Goal: Use online tool/utility: Utilize a website feature to perform a specific function

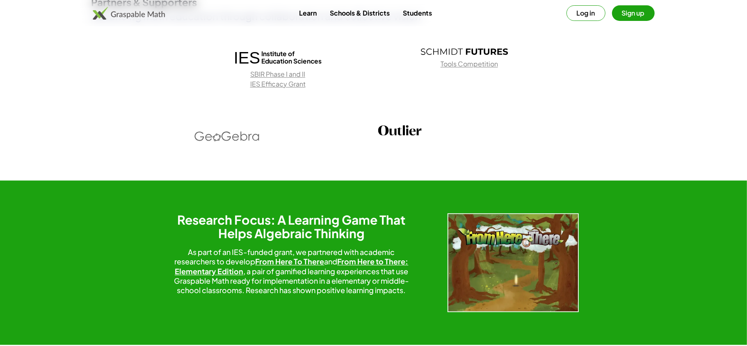
scroll to position [1218, 0]
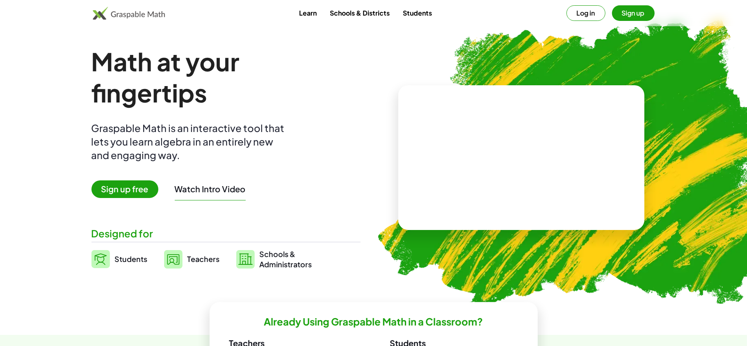
click at [410, 14] on link "Students" at bounding box center [417, 12] width 42 height 15
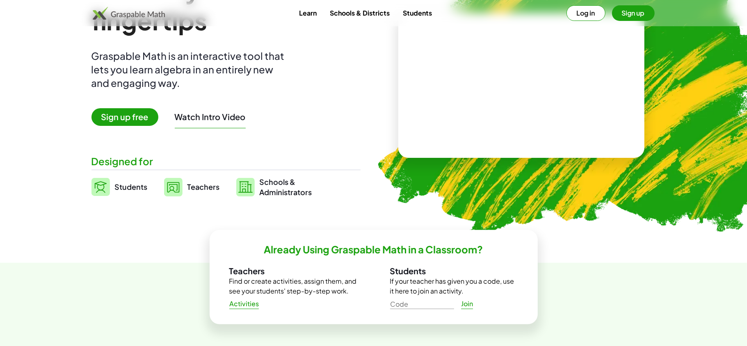
scroll to position [73, 0]
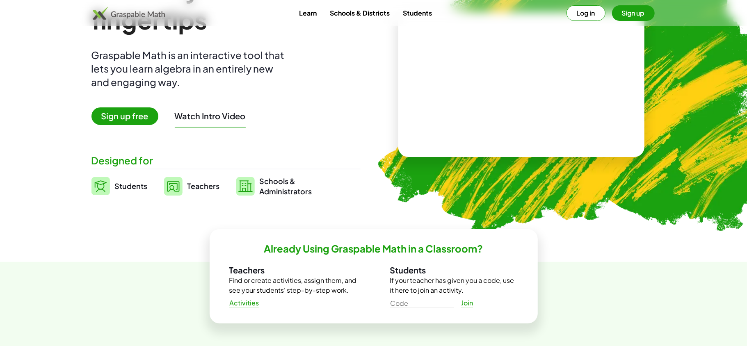
click at [620, 14] on button "Sign up" at bounding box center [633, 13] width 43 height 16
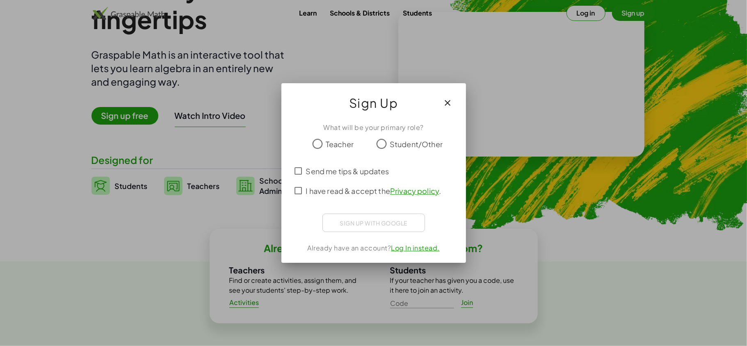
scroll to position [0, 0]
click at [370, 218] on div "Sign up with Google Sign in with Google Sign in with Google. Opens in new tab" at bounding box center [373, 223] width 103 height 18
click at [391, 221] on div "Sign up with Google Sign in with Google Sign in with Google. Opens in new tab" at bounding box center [373, 223] width 103 height 18
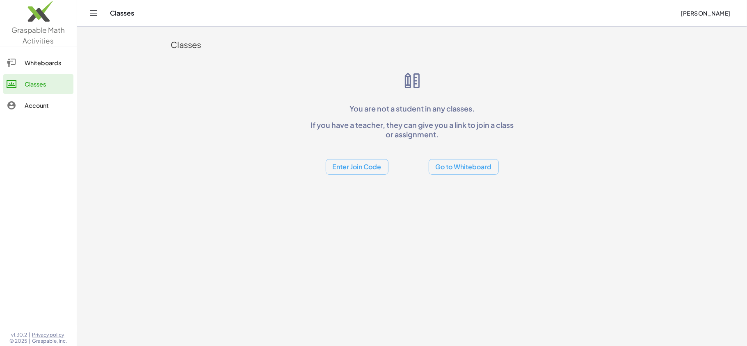
click at [47, 63] on div "Whiteboards" at bounding box center [48, 63] width 46 height 10
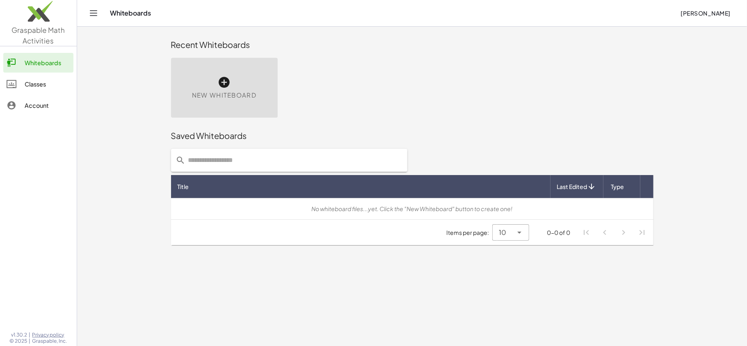
click at [262, 75] on div "New Whiteboard" at bounding box center [224, 88] width 107 height 60
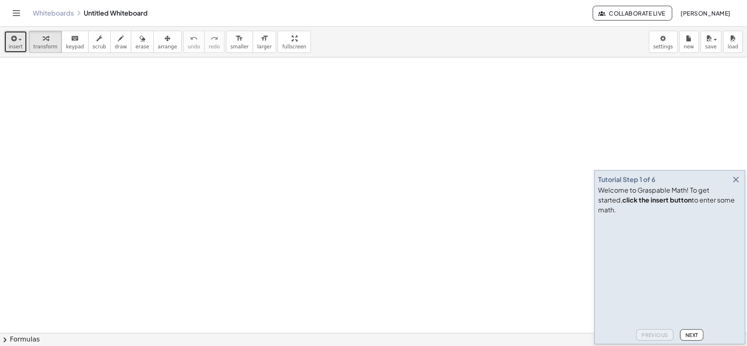
click at [12, 41] on icon "button" at bounding box center [12, 39] width 7 height 10
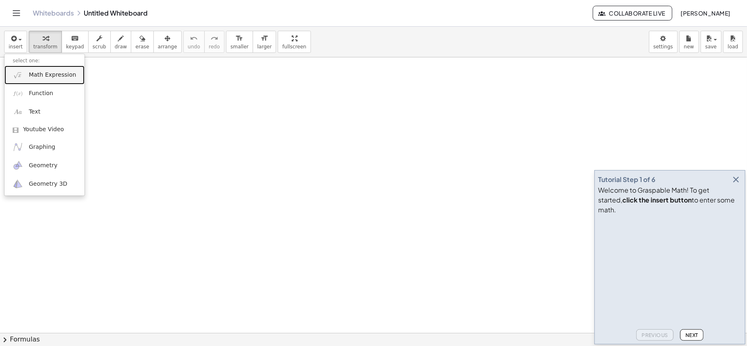
click at [43, 79] on span "Math Expression" at bounding box center [52, 75] width 47 height 8
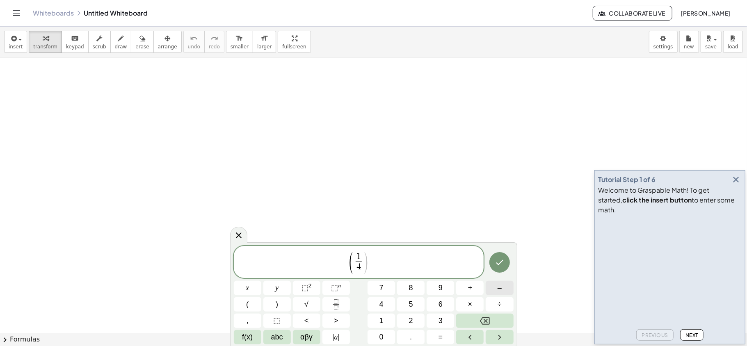
click at [496, 286] on button "–" at bounding box center [499, 288] width 27 height 14
click at [364, 262] on span ")" at bounding box center [366, 263] width 6 height 24
click at [379, 259] on span "( 1 4 ​ − ( 1 5 ​ ​ ) )" at bounding box center [359, 262] width 53 height 24
click at [311, 288] on sup "2" at bounding box center [309, 286] width 3 height 6
click at [469, 291] on span "+" at bounding box center [470, 288] width 5 height 11
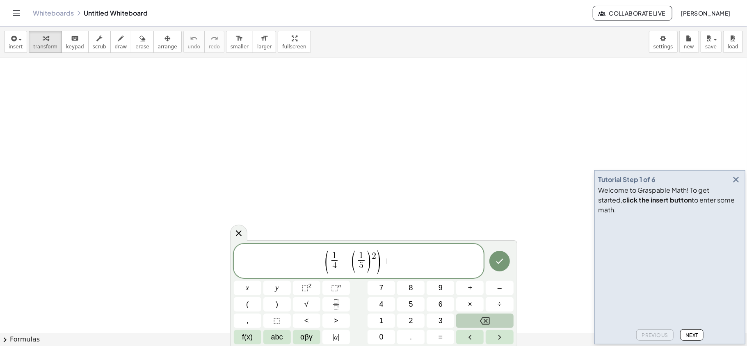
click at [482, 324] on icon "Backspace" at bounding box center [485, 320] width 10 height 7
click at [498, 304] on span "÷" at bounding box center [500, 304] width 4 height 11
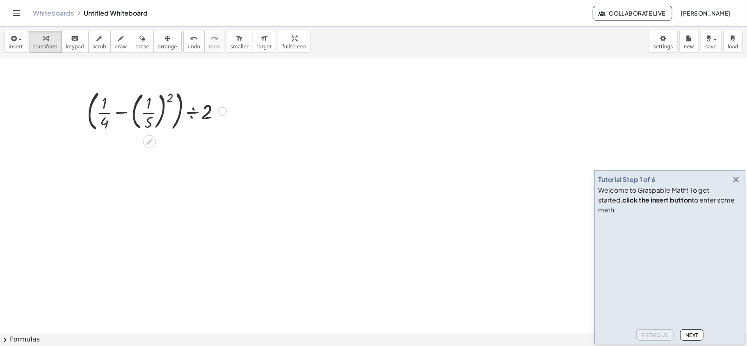
click at [166, 100] on div at bounding box center [157, 110] width 148 height 47
click at [162, 99] on div at bounding box center [157, 110] width 148 height 47
click at [168, 98] on div at bounding box center [157, 110] width 148 height 47
drag, startPoint x: 171, startPoint y: 100, endPoint x: 159, endPoint y: 107, distance: 14.1
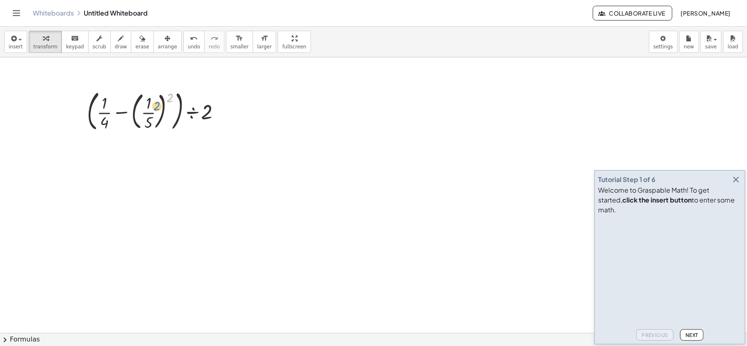
click at [159, 107] on div at bounding box center [157, 110] width 148 height 47
drag, startPoint x: 169, startPoint y: 98, endPoint x: 152, endPoint y: 107, distance: 18.9
click at [152, 107] on div at bounding box center [157, 110] width 148 height 47
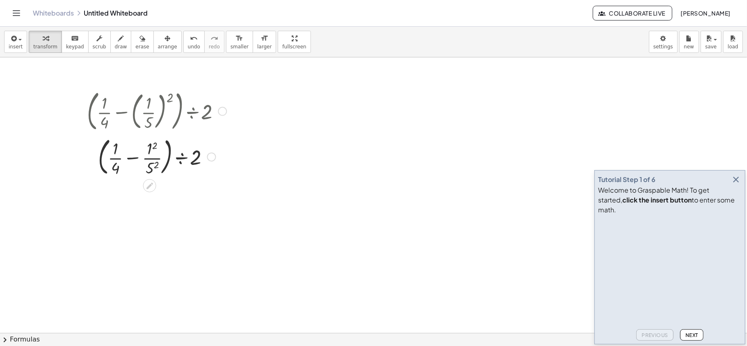
click at [155, 146] on div at bounding box center [157, 156] width 148 height 44
click at [155, 210] on div at bounding box center [157, 200] width 148 height 44
click at [129, 202] on div at bounding box center [157, 200] width 148 height 44
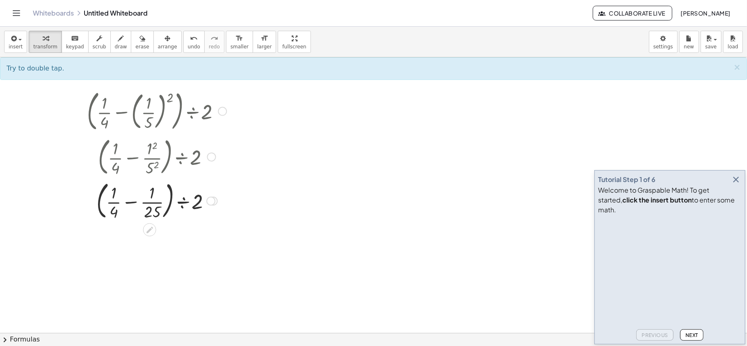
click at [129, 202] on div at bounding box center [157, 200] width 148 height 44
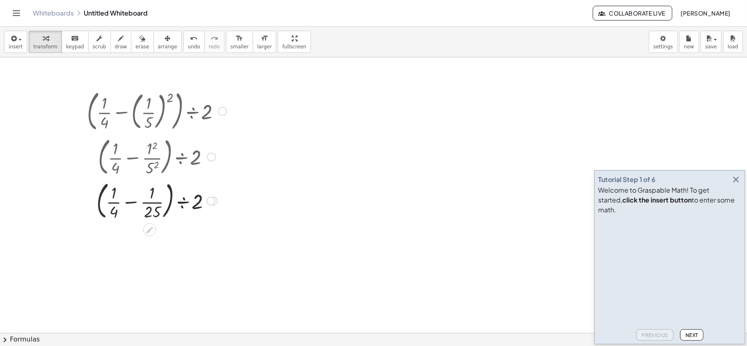
click at [129, 202] on div at bounding box center [157, 200] width 148 height 44
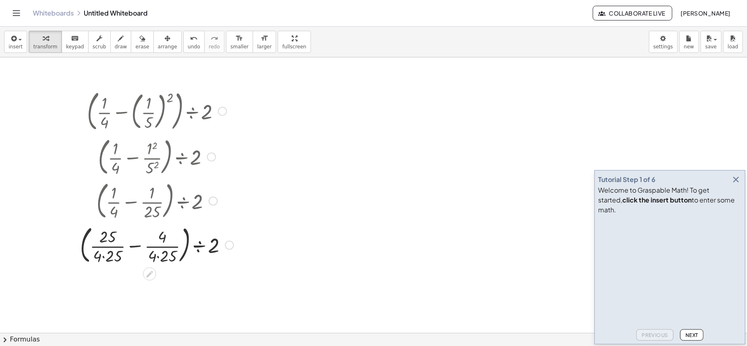
click at [135, 247] on div at bounding box center [157, 245] width 162 height 44
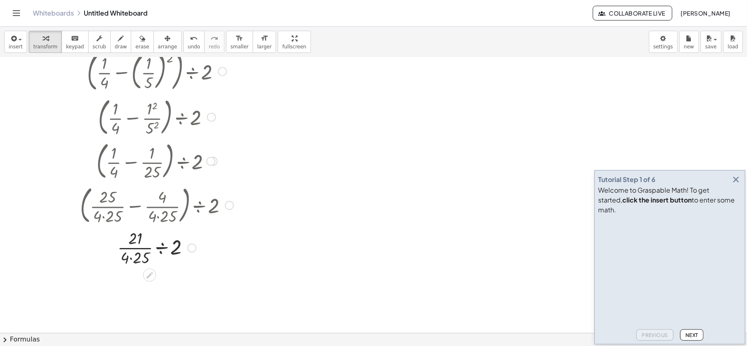
scroll to position [39, 0]
click at [129, 259] on div at bounding box center [157, 248] width 162 height 41
click at [130, 258] on div at bounding box center [157, 248] width 162 height 41
click at [157, 290] on div at bounding box center [157, 289] width 162 height 41
click at [157, 291] on div at bounding box center [157, 289] width 162 height 41
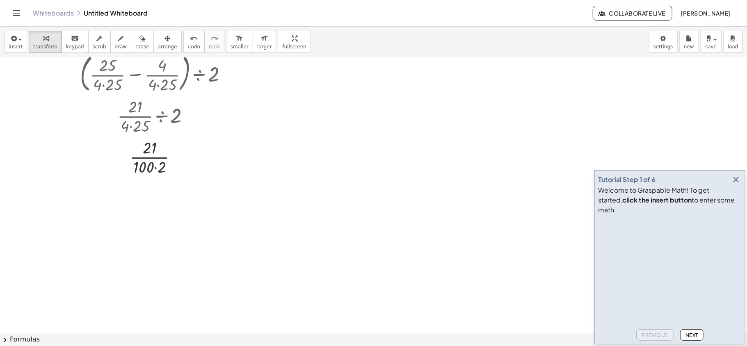
scroll to position [173, 0]
click at [155, 166] on div at bounding box center [157, 155] width 162 height 41
click at [147, 198] on div at bounding box center [157, 196] width 162 height 41
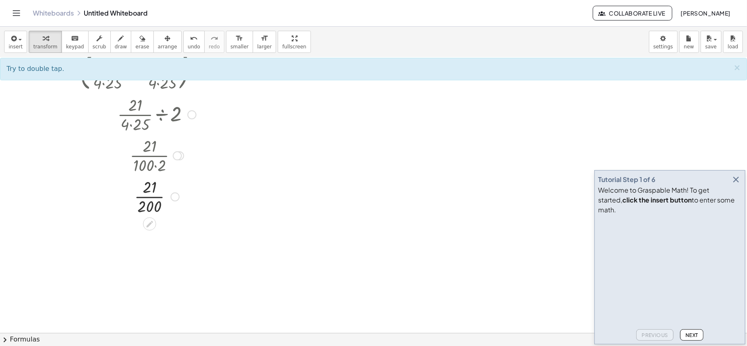
click at [147, 198] on div at bounding box center [157, 196] width 162 height 41
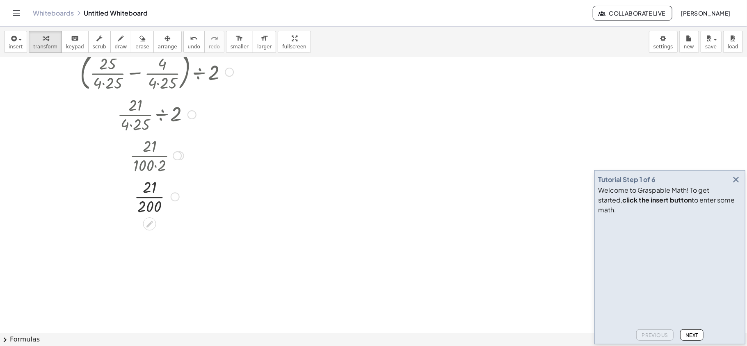
click at [147, 198] on div at bounding box center [157, 196] width 162 height 41
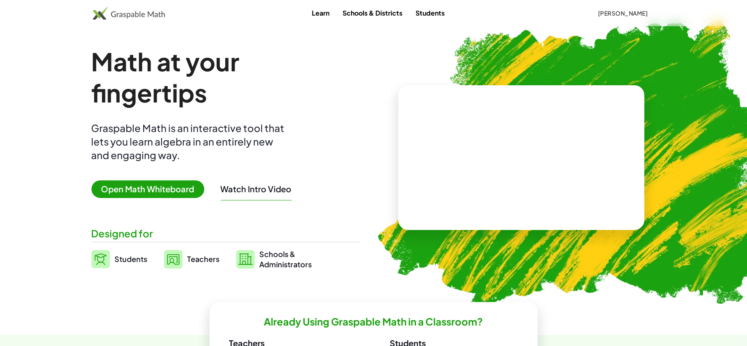
click at [183, 190] on span "Open Math Whiteboard" at bounding box center [147, 189] width 113 height 18
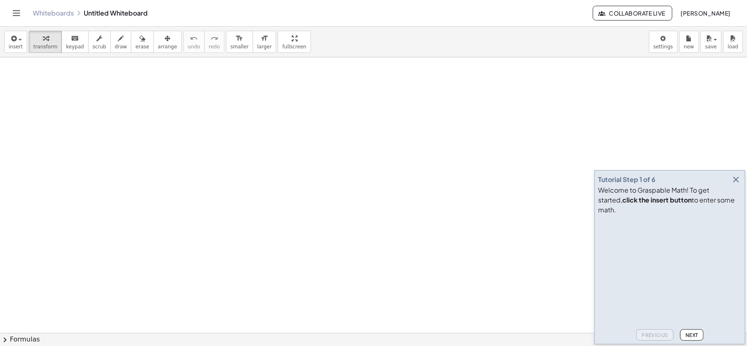
click at [737, 185] on icon "button" at bounding box center [736, 180] width 10 height 10
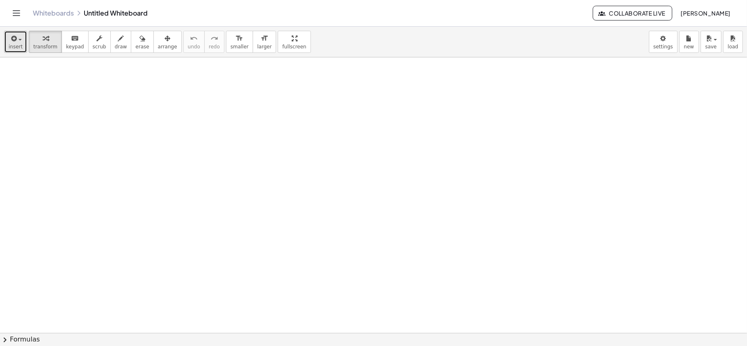
click at [23, 43] on button "insert" at bounding box center [15, 42] width 23 height 22
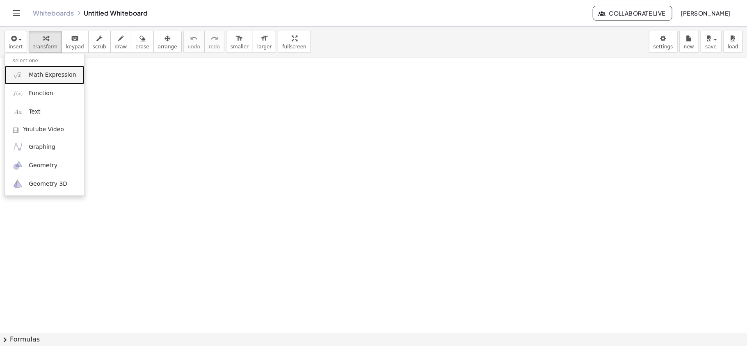
click at [62, 82] on link "Math Expression" at bounding box center [45, 75] width 80 height 18
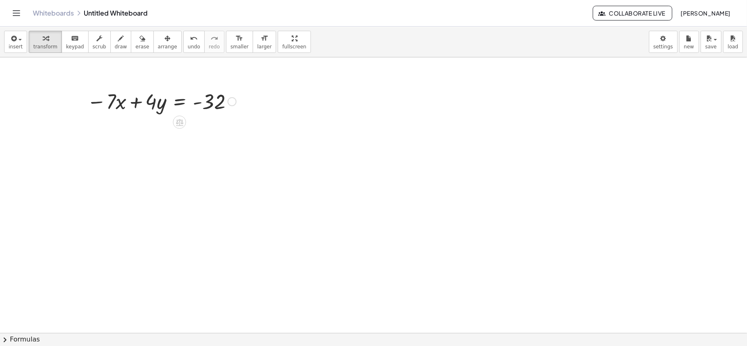
click at [178, 101] on div at bounding box center [162, 101] width 158 height 28
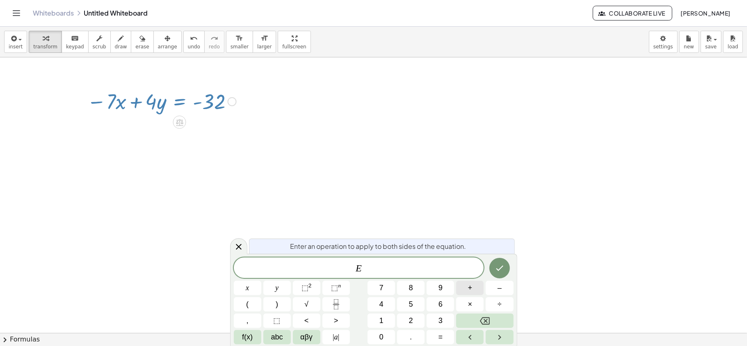
click at [465, 288] on button "+" at bounding box center [469, 288] width 27 height 14
click at [381, 290] on span "7" at bounding box center [381, 288] width 4 height 11
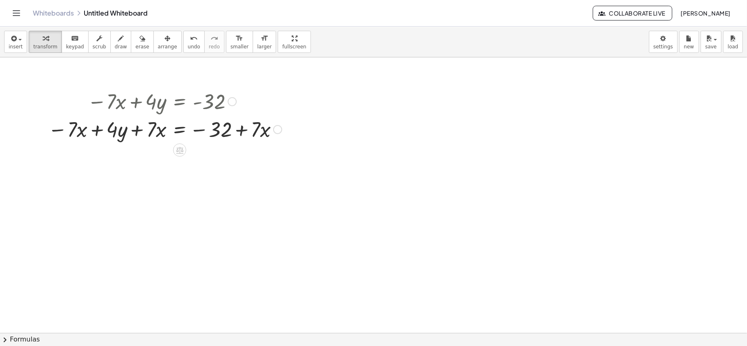
click at [81, 129] on div at bounding box center [165, 129] width 242 height 28
click at [157, 131] on div at bounding box center [165, 129] width 242 height 28
drag, startPoint x: 153, startPoint y: 124, endPoint x: 78, endPoint y: 123, distance: 75.1
click at [78, 123] on div at bounding box center [165, 129] width 242 height 28
drag, startPoint x: 112, startPoint y: 129, endPoint x: 172, endPoint y: 130, distance: 59.9
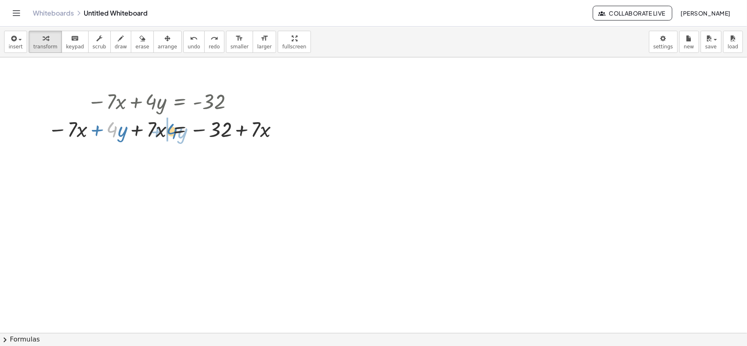
click at [172, 130] on div at bounding box center [165, 129] width 242 height 28
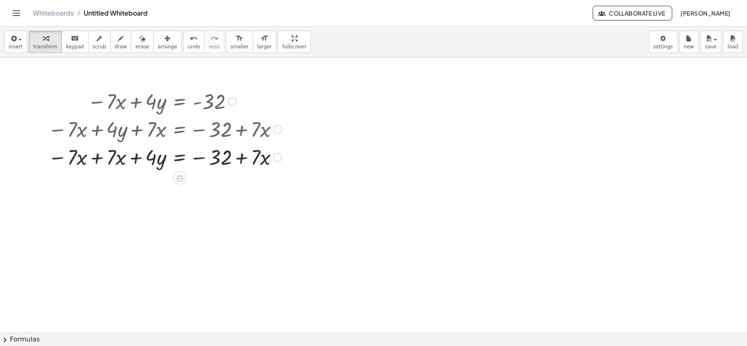
click at [94, 158] on div at bounding box center [165, 157] width 242 height 28
click at [178, 184] on div at bounding box center [166, 185] width 245 height 28
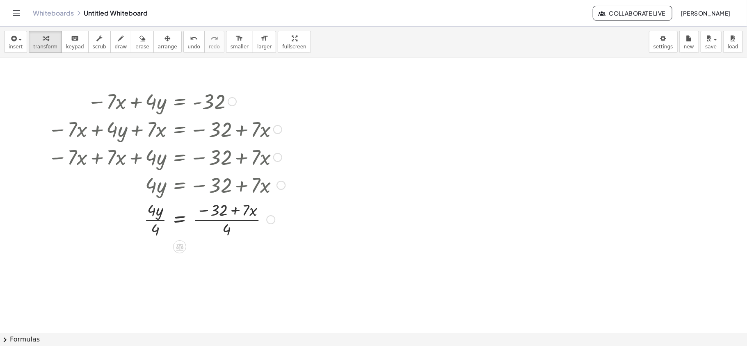
click at [155, 219] on div at bounding box center [166, 219] width 245 height 41
click at [229, 260] on div at bounding box center [166, 260] width 245 height 41
click at [219, 251] on div at bounding box center [166, 260] width 245 height 41
click at [226, 261] on div at bounding box center [166, 260] width 245 height 41
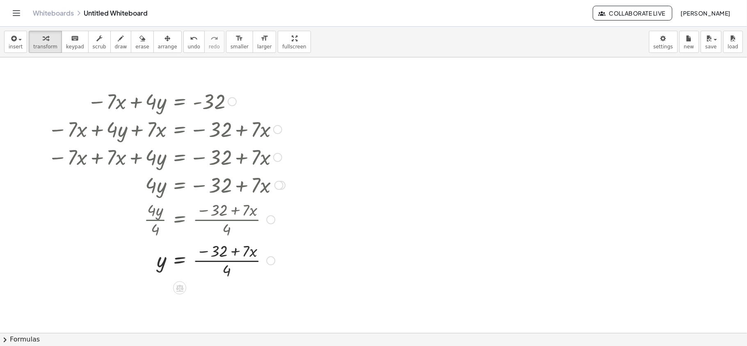
click at [180, 259] on div at bounding box center [166, 260] width 245 height 41
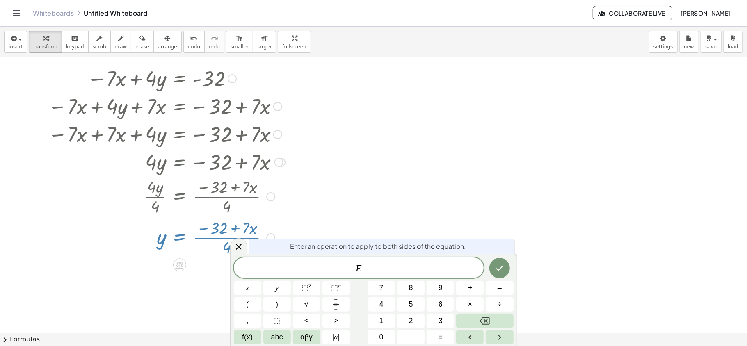
scroll to position [23, 0]
click at [486, 321] on icon "Backspace" at bounding box center [485, 320] width 10 height 7
click at [241, 142] on div at bounding box center [166, 133] width 245 height 28
click at [15, 35] on icon "button" at bounding box center [12, 39] width 7 height 10
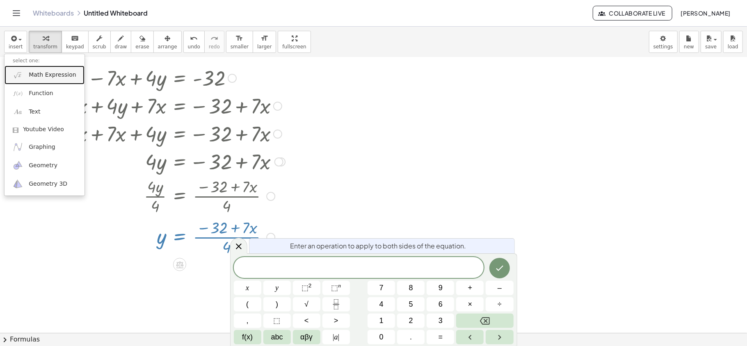
click at [50, 75] on span "Math Expression" at bounding box center [52, 75] width 47 height 8
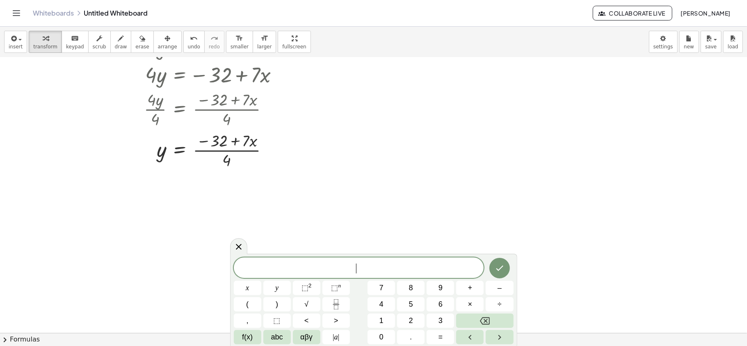
scroll to position [110, 0]
click at [409, 262] on span "y = − 8 ​ ​" at bounding box center [359, 266] width 250 height 16
click at [409, 264] on span "y = − 8 ​ ​" at bounding box center [359, 266] width 250 height 16
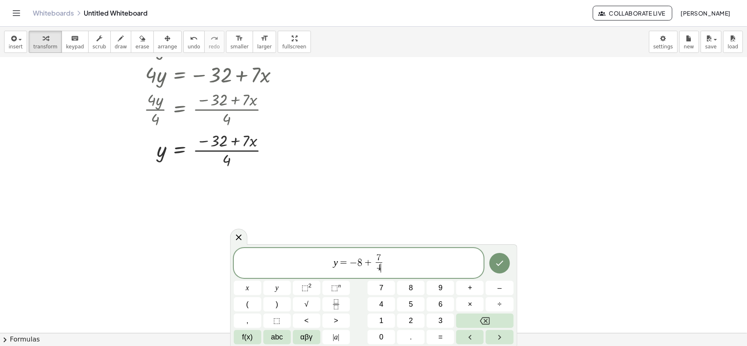
click at [418, 265] on span "y = − 8 + 7 4 ​ ​" at bounding box center [359, 264] width 250 height 22
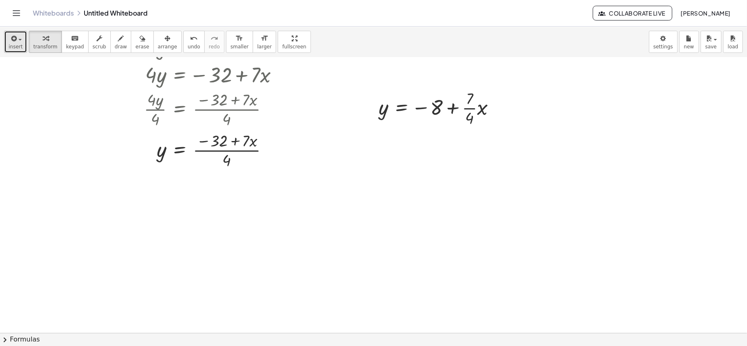
click at [19, 44] on span "insert" at bounding box center [16, 47] width 14 height 6
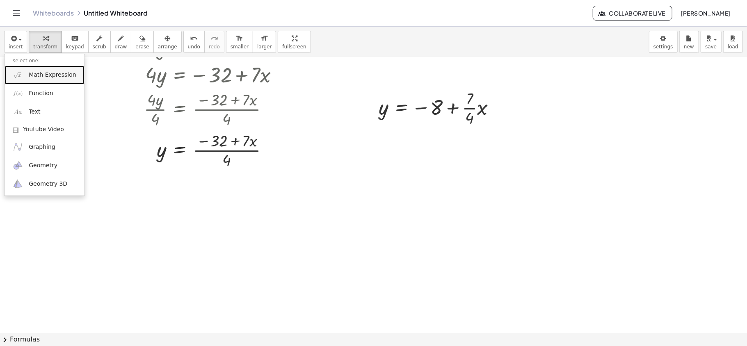
click at [52, 75] on span "Math Expression" at bounding box center [52, 75] width 47 height 8
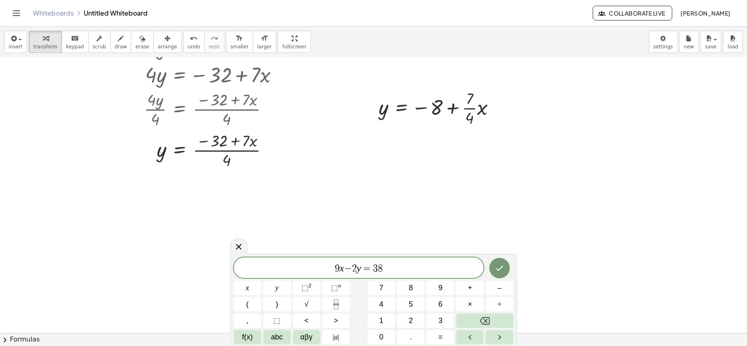
click at [362, 269] on span "=" at bounding box center [367, 269] width 12 height 10
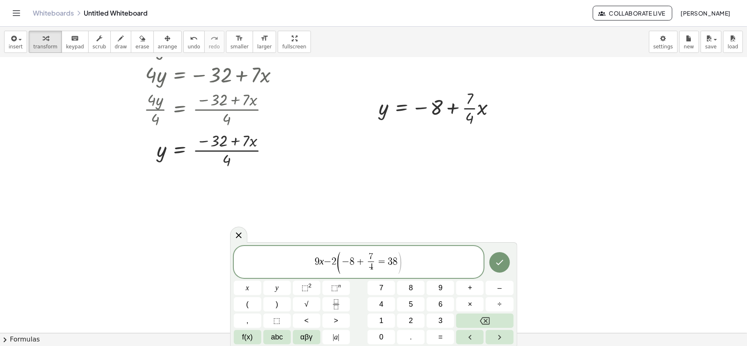
click at [375, 261] on span "− 8 + 7 4 ​ ​ = 3 8" at bounding box center [370, 263] width 56 height 20
click at [386, 263] on span "=" at bounding box center [390, 262] width 12 height 10
click at [395, 263] on span "9 x − 2 ( − 8 + 7 4 ​ x ) ​ = 3 8" at bounding box center [359, 262] width 250 height 23
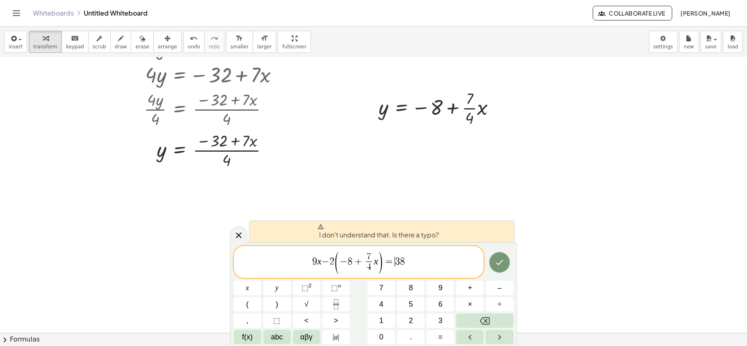
click at [473, 263] on span "9 x − 2 ( − 8 + 7 4 ​ x ) = ​ 3 8" at bounding box center [359, 262] width 250 height 23
click at [472, 232] on div "I don't understand that. Is there a typo?" at bounding box center [382, 232] width 266 height 22
click at [433, 233] on span "I don't understand that. Is there a typo?" at bounding box center [378, 232] width 122 height 16
click at [498, 261] on icon "Done" at bounding box center [500, 263] width 10 height 10
click at [322, 264] on span "−" at bounding box center [326, 262] width 8 height 10
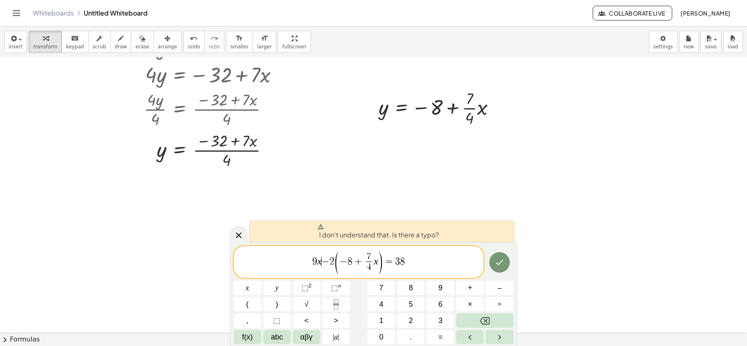
click at [334, 263] on span "9 x ​ − 2 ( − 8 + 7 4 ​ x ) = 3 8" at bounding box center [359, 262] width 250 height 23
click at [421, 263] on span "9 x − 2 ​ ( − 8 + 7 4 ​ x ) = 3 8" at bounding box center [359, 262] width 250 height 23
click at [416, 265] on span "9 x − 2 ( − 8 + 7 4 ​ x ) = 3 8 ​" at bounding box center [359, 262] width 250 height 23
drag, startPoint x: 410, startPoint y: 265, endPoint x: 294, endPoint y: 258, distance: 115.8
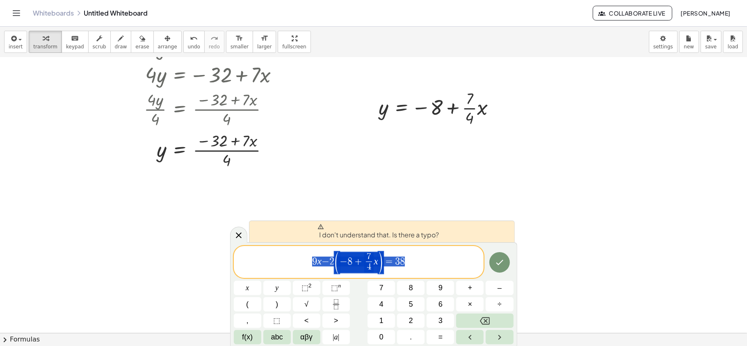
click at [294, 258] on span "9 x − 2 ( − 8 + 7 4 ​ x ) = 3 8" at bounding box center [359, 262] width 250 height 23
